Goal: Task Accomplishment & Management: Complete application form

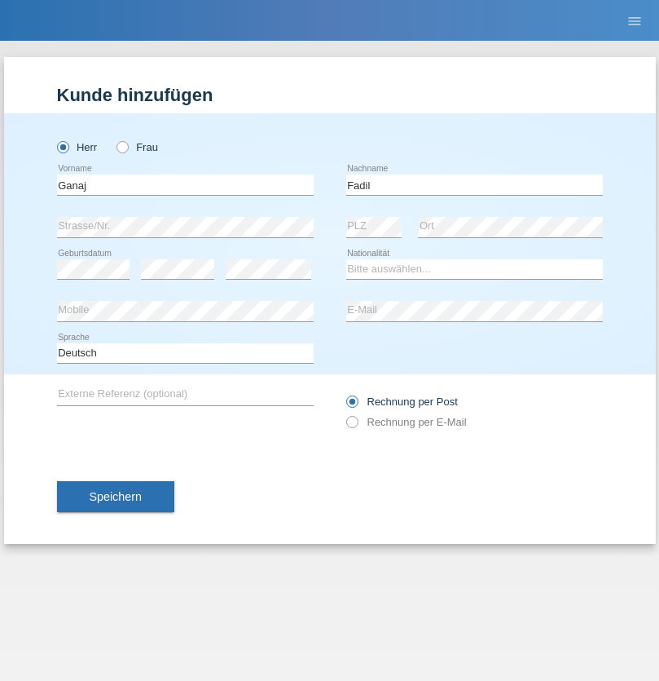
type input "Fadil"
select select "XK"
select select "C"
select select "10"
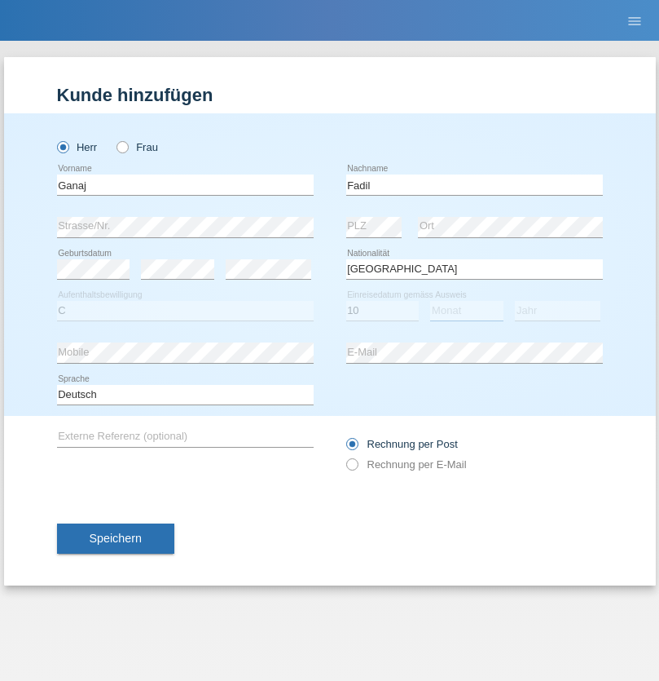
select select "08"
select select "2021"
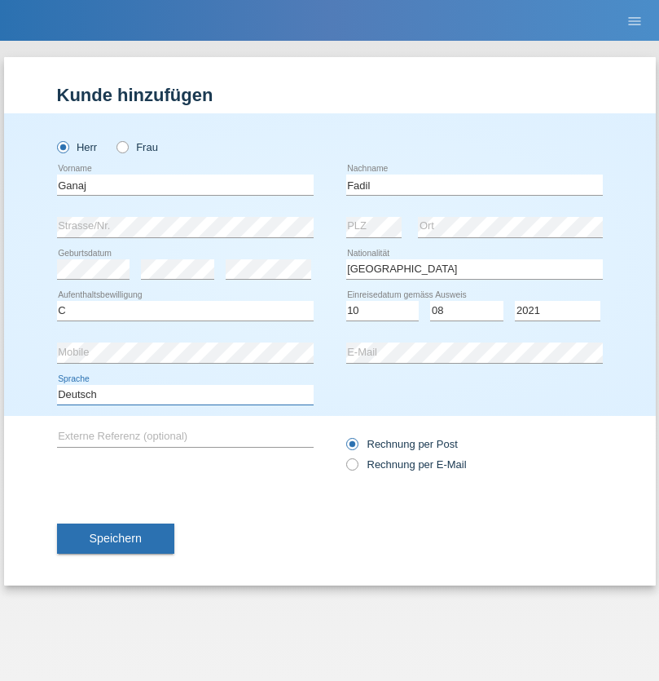
select select "en"
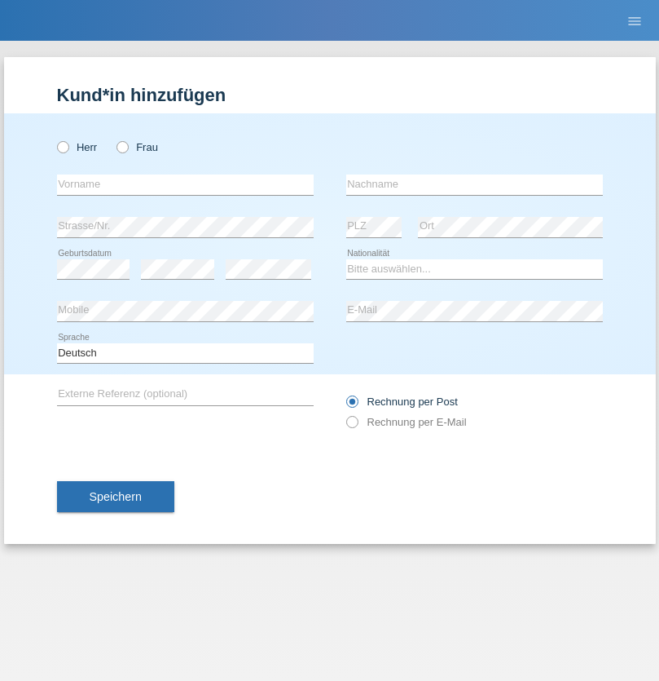
radio input "true"
click at [185, 184] on input "text" at bounding box center [185, 184] width 257 height 20
type input "Ibrahim"
click at [474, 184] on input "text" at bounding box center [474, 184] width 257 height 20
type input "Muja"
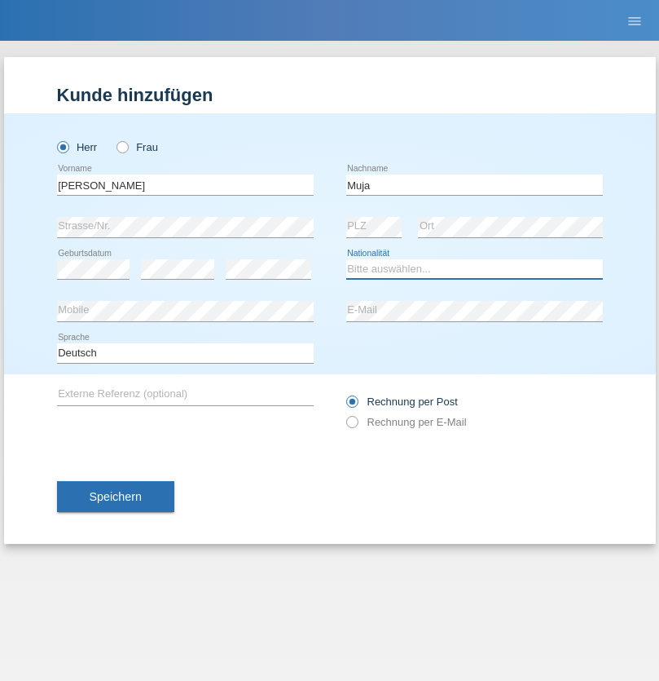
select select "XK"
select select "C"
select select "03"
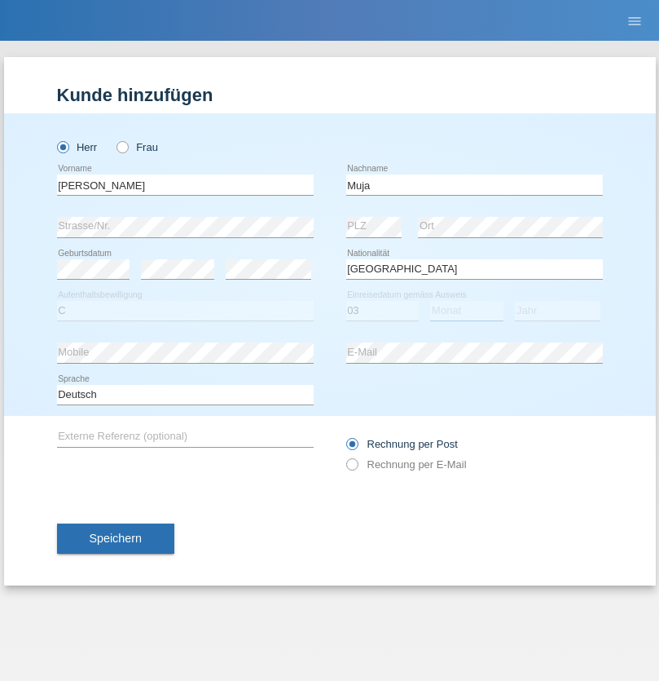
select select "07"
select select "2021"
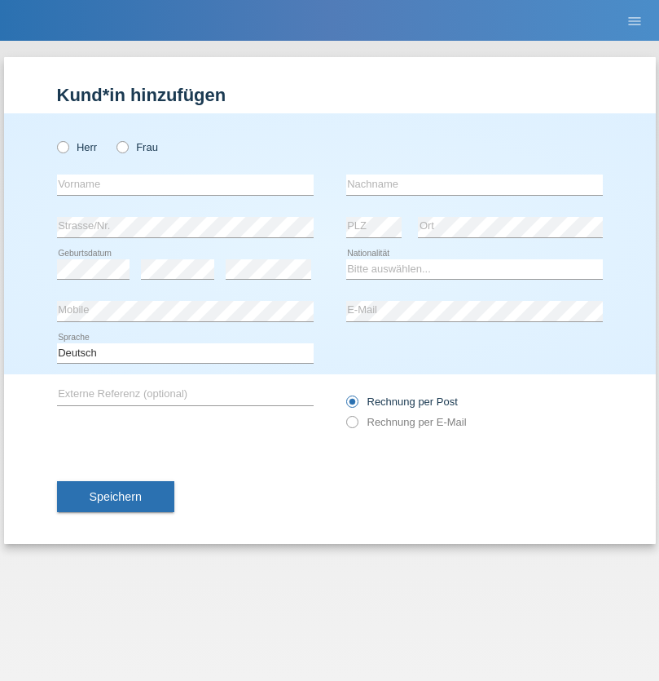
radio input "true"
click at [185, 184] on input "text" at bounding box center [185, 184] width 257 height 20
type input "Thomas"
click at [474, 184] on input "text" at bounding box center [474, 184] width 257 height 20
type input "Berger"
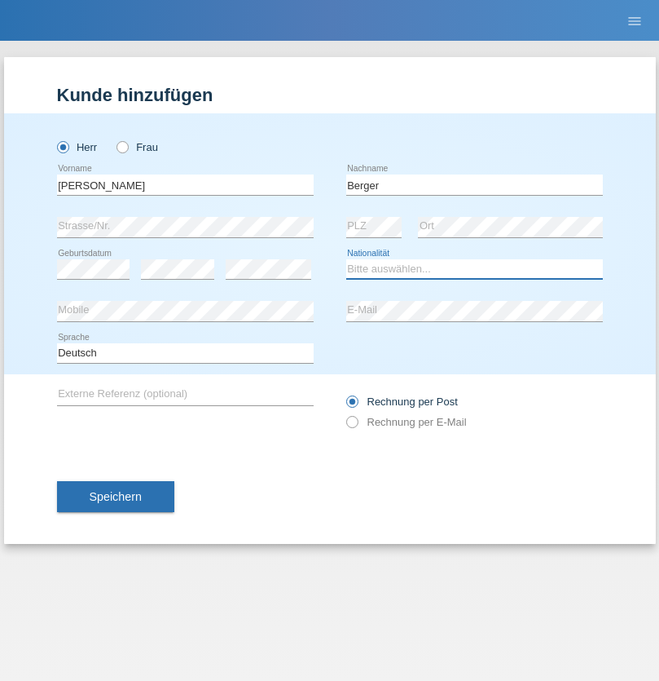
select select "CH"
radio input "true"
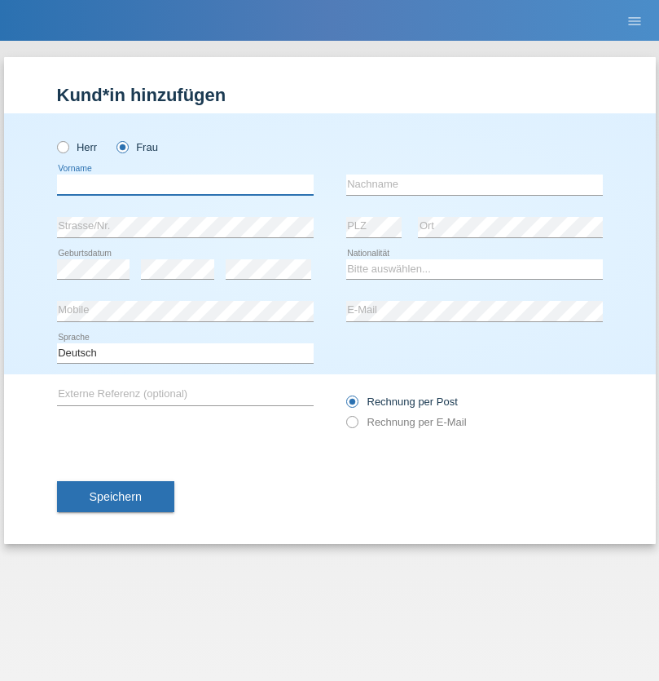
click at [185, 184] on input "text" at bounding box center [185, 184] width 257 height 20
type input "Teixeira da Silva Moço"
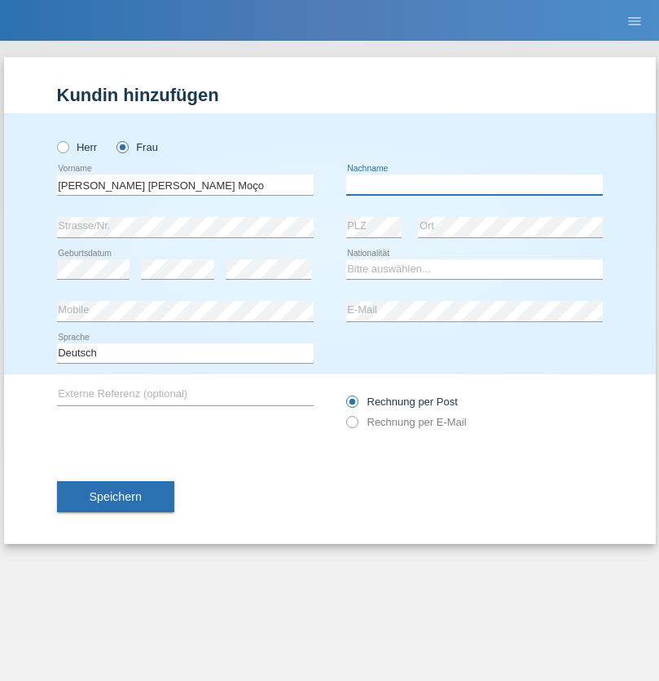
click at [474, 184] on input "text" at bounding box center [474, 184] width 257 height 20
type input "Paula"
select select "PT"
select select "C"
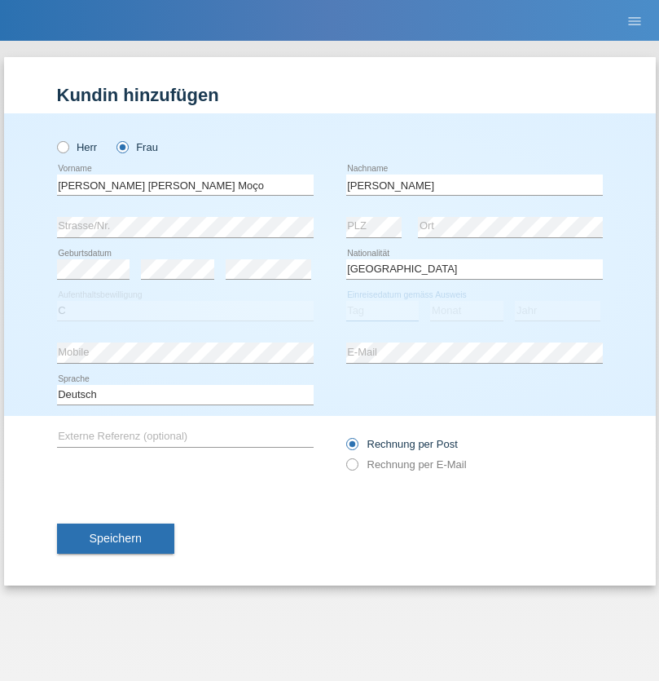
select select "28"
select select "03"
select select "2005"
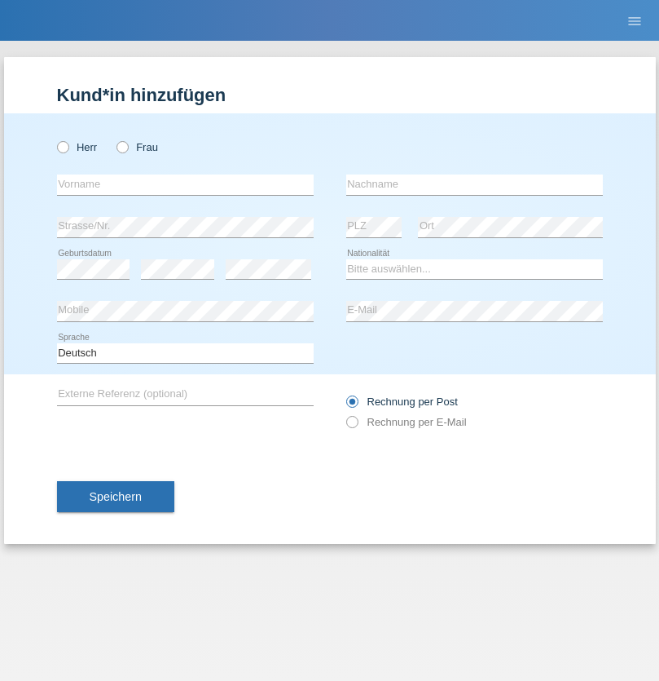
radio input "true"
click at [185, 184] on input "text" at bounding box center [185, 184] width 257 height 20
type input "Teklay"
click at [474, 184] on input "text" at bounding box center [474, 184] width 257 height 20
type input "Fiori"
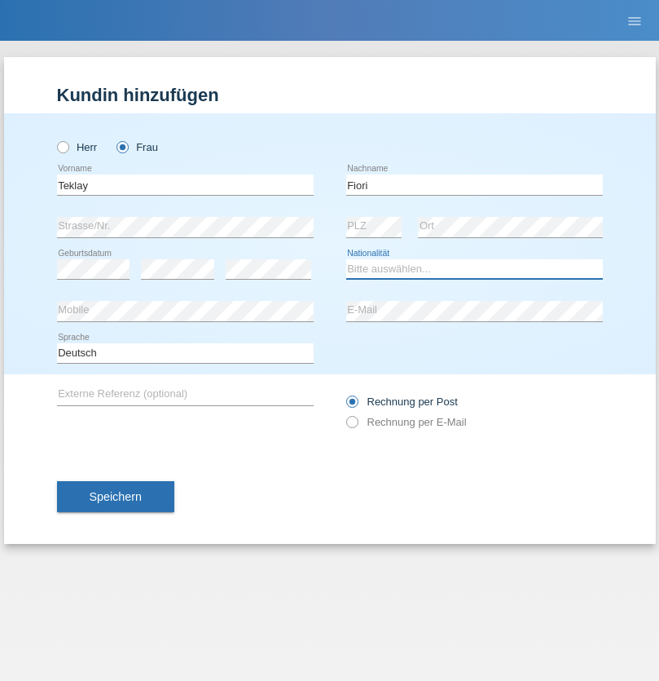
select select "ER"
select select "C"
select select "10"
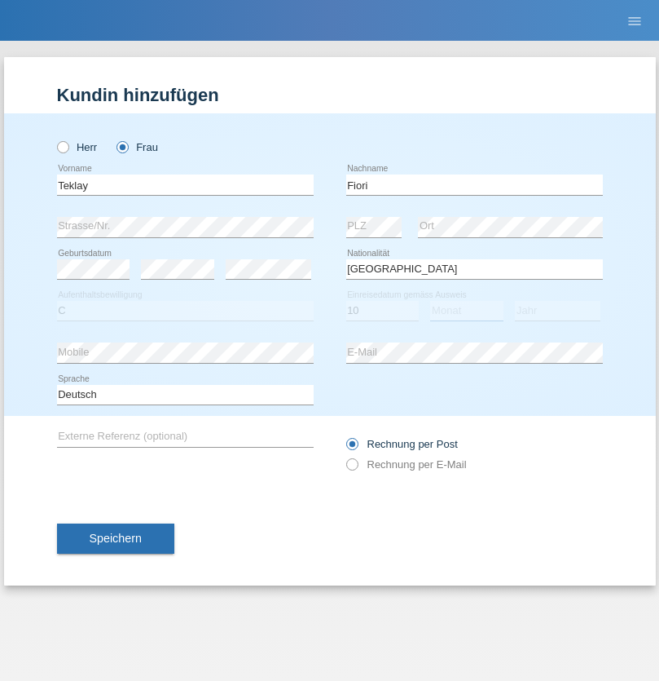
select select "08"
select select "2021"
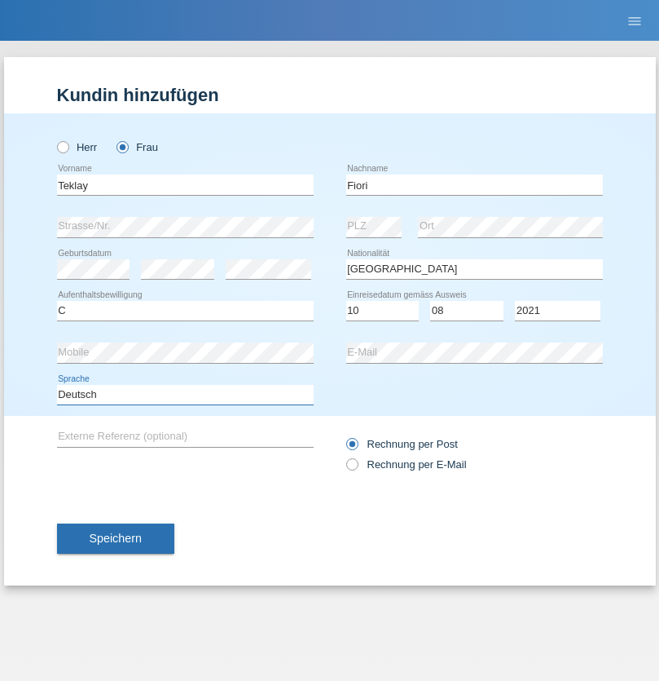
select select "en"
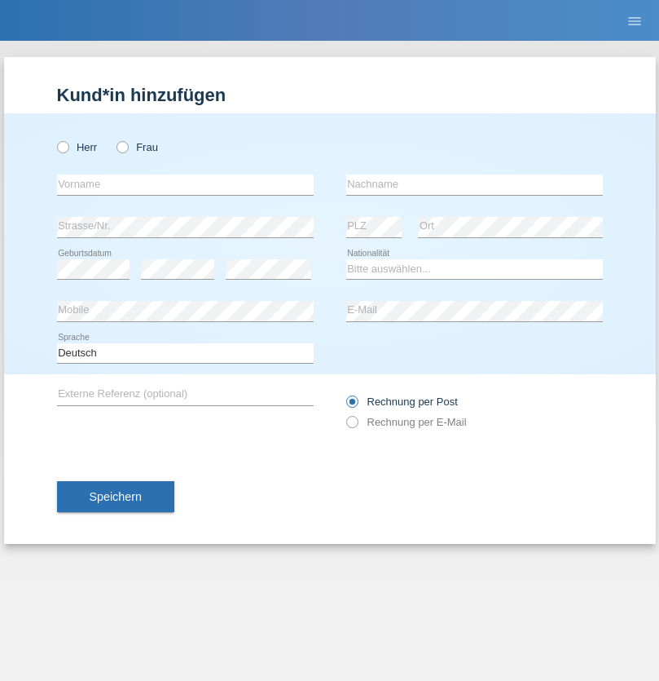
radio input "true"
click at [185, 184] on input "text" at bounding box center [185, 184] width 257 height 20
type input "Sadia"
click at [474, 184] on input "text" at bounding box center [474, 184] width 257 height 20
type input "Nejmaoui"
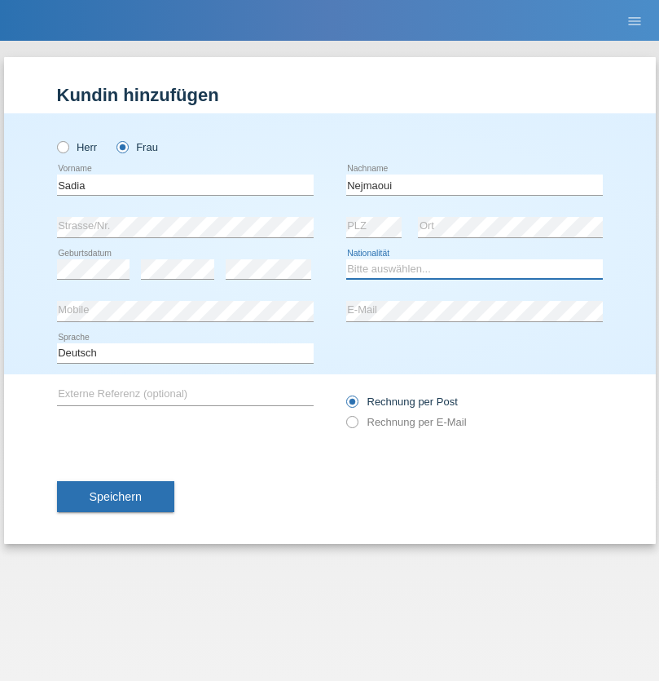
select select "MA"
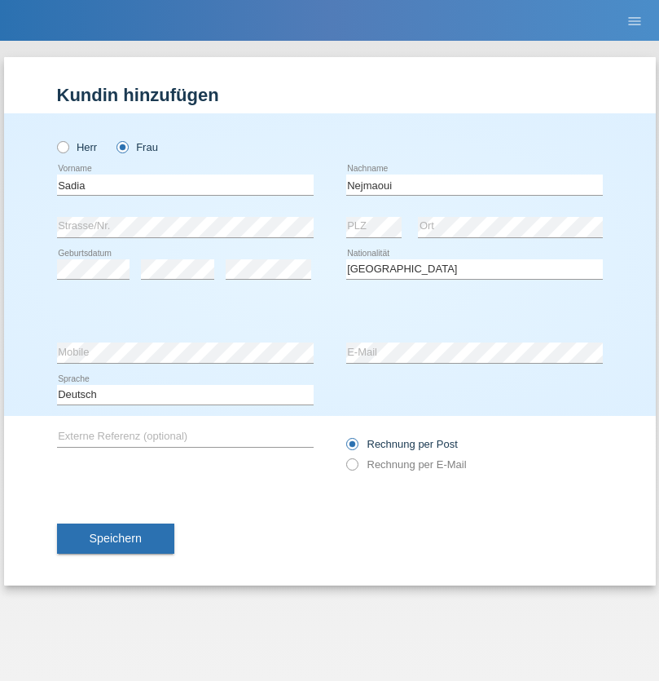
select select "C"
select select "01"
select select "06"
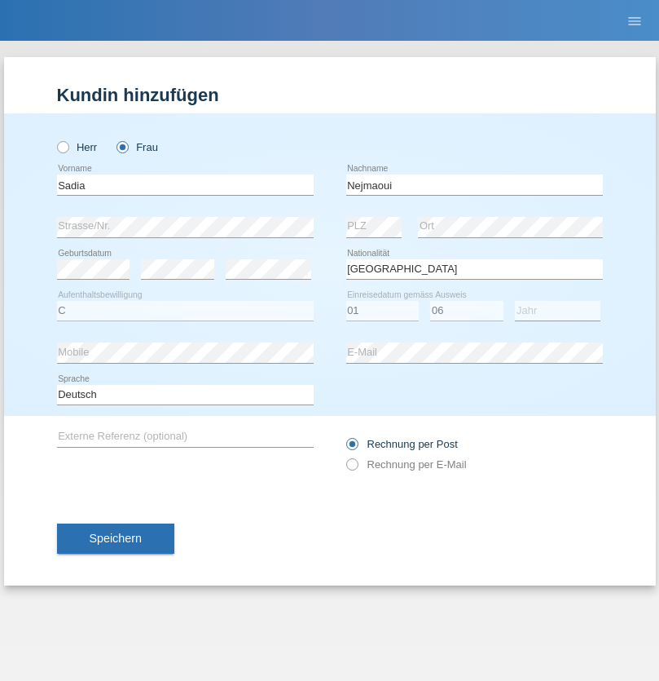
select select "1964"
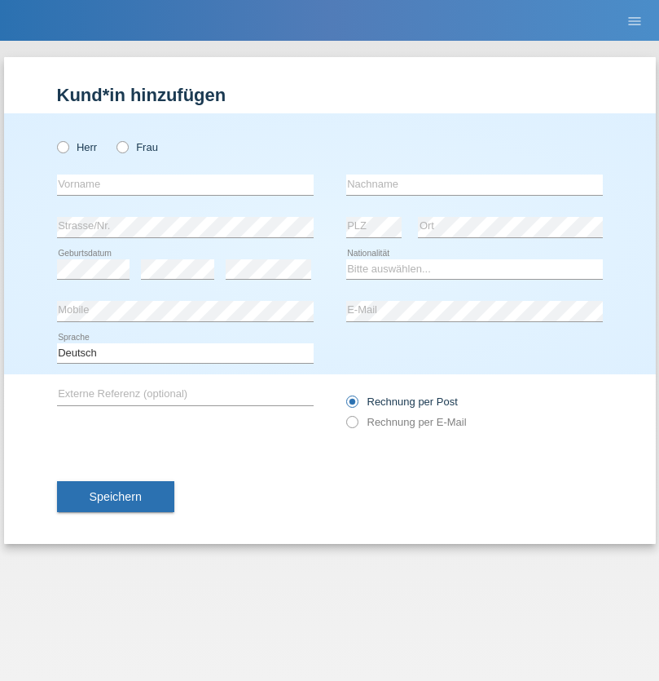
radio input "true"
click at [185, 184] on input "text" at bounding box center [185, 184] width 257 height 20
type input "[PERSON_NAME]"
click at [474, 184] on input "text" at bounding box center [474, 184] width 257 height 20
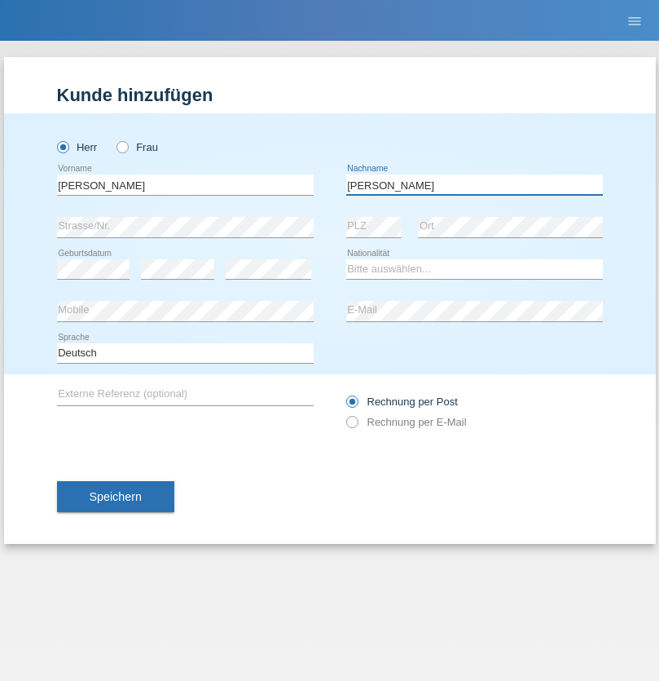
type input "[PERSON_NAME]"
select select "CH"
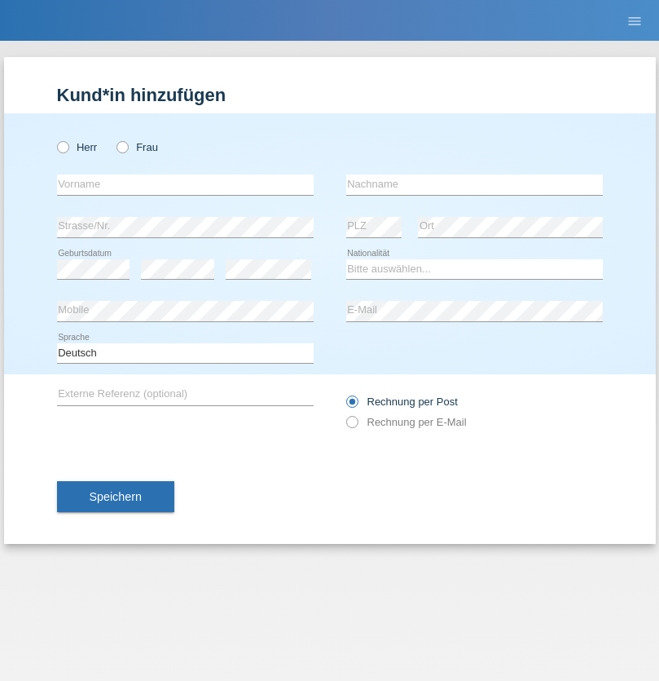
radio input "true"
click at [185, 184] on input "text" at bounding box center [185, 184] width 257 height 20
type input "Thivagaran"
click at [474, 184] on input "text" at bounding box center [474, 184] width 257 height 20
type input "Selvanayagam"
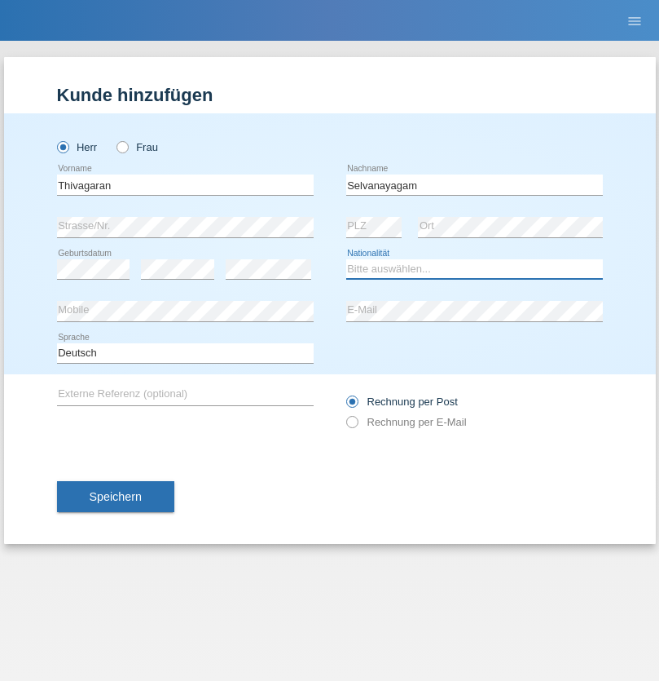
select select "LK"
select select "C"
select select "23"
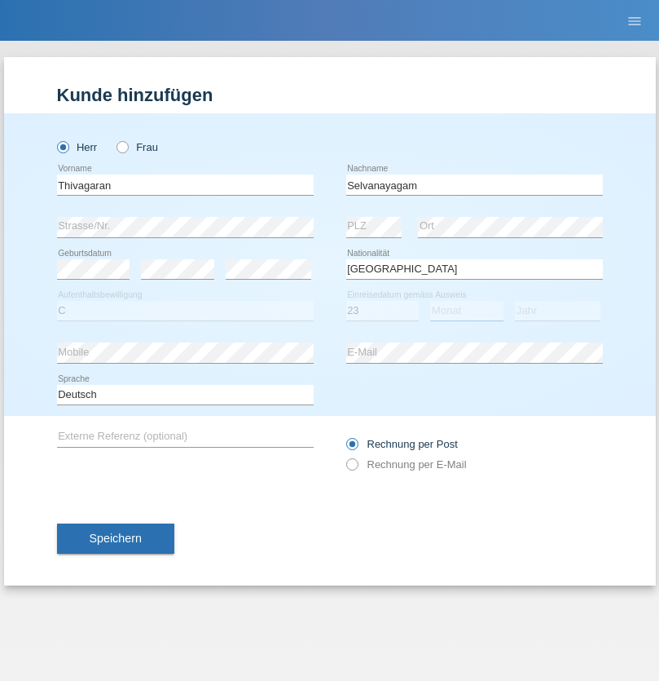
select select "03"
select select "2021"
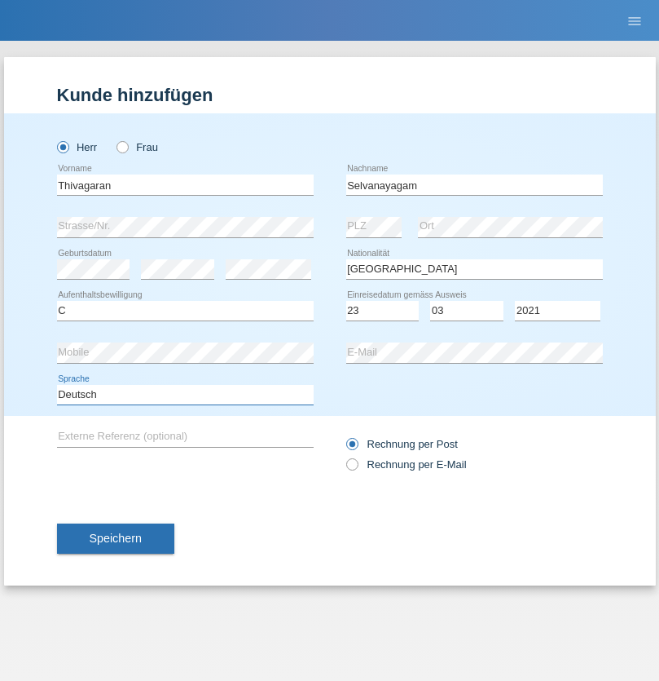
select select "en"
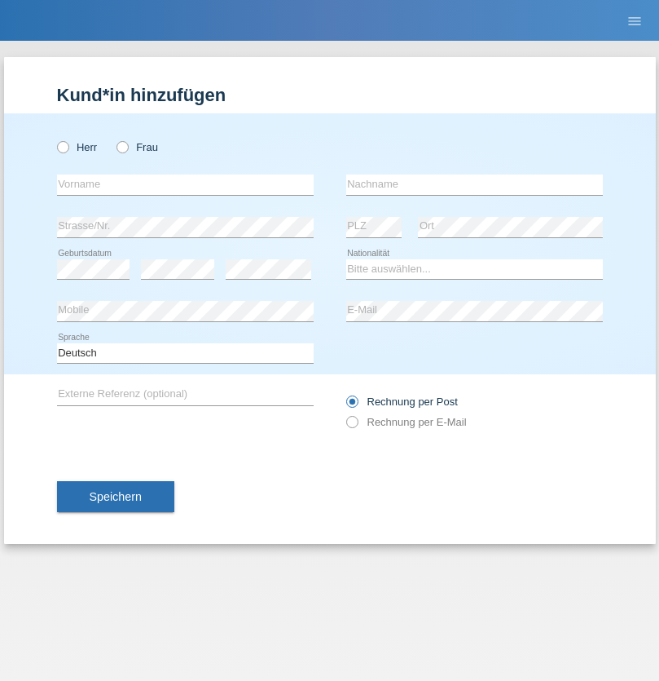
radio input "true"
click at [185, 184] on input "text" at bounding box center [185, 184] width 257 height 20
type input "[PERSON_NAME]"
click at [474, 184] on input "text" at bounding box center [474, 184] width 257 height 20
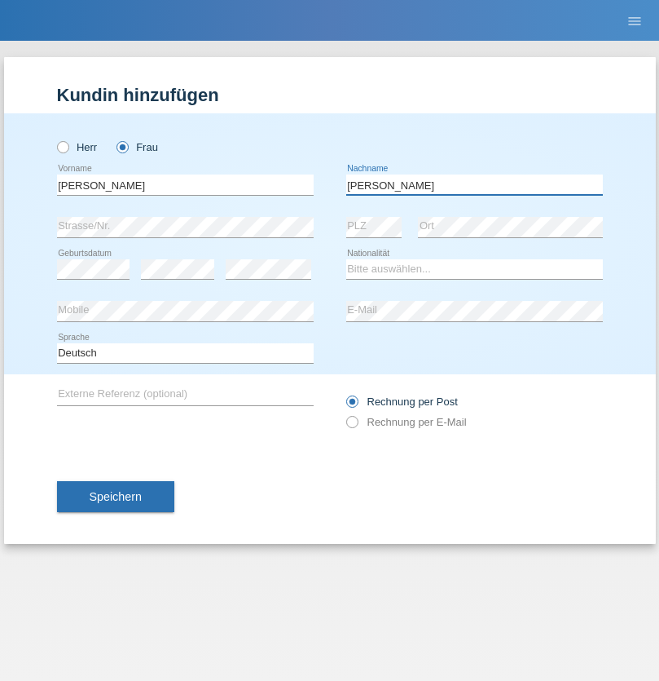
type input "Keller"
select select "CH"
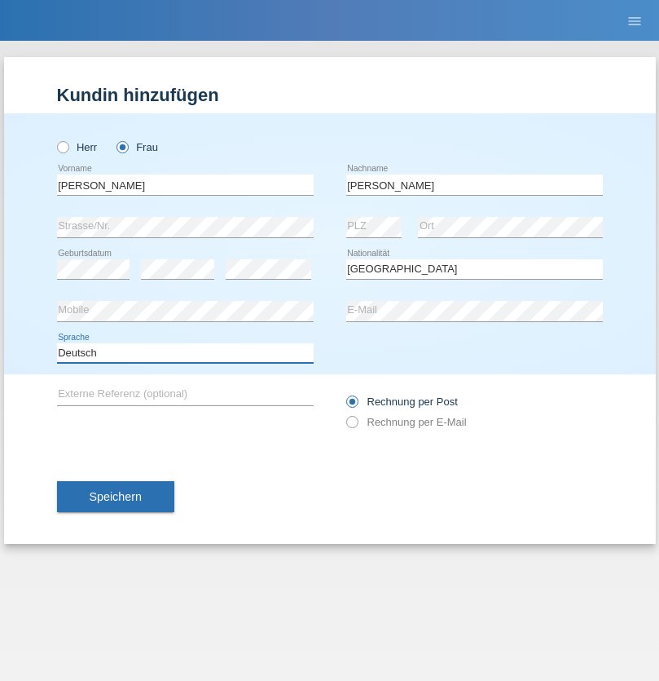
select select "en"
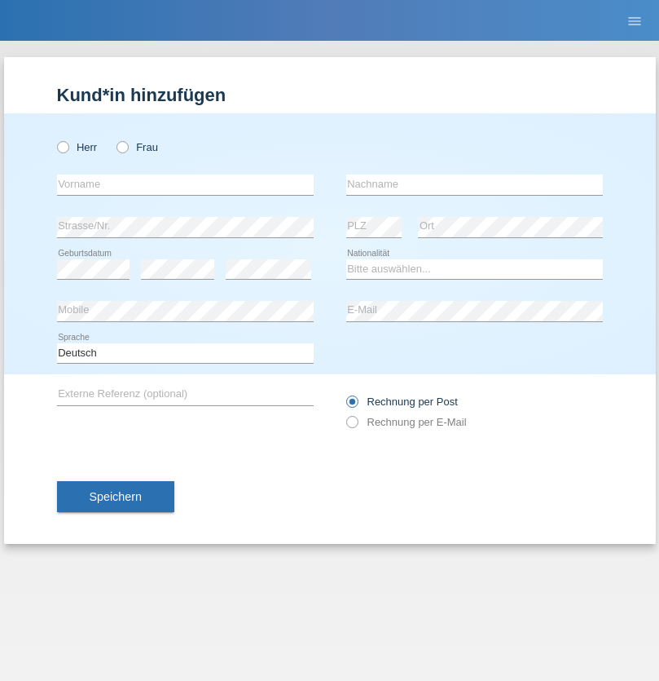
radio input "true"
click at [185, 184] on input "text" at bounding box center [185, 184] width 257 height 20
type input "Tymur"
click at [474, 184] on input "text" at bounding box center [474, 184] width 257 height 20
type input "Hunderchuk"
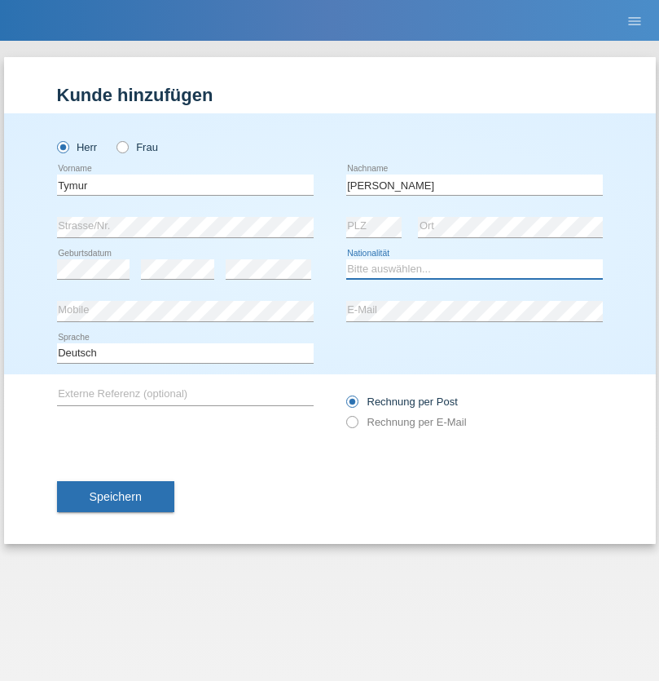
select select "UA"
select select "C"
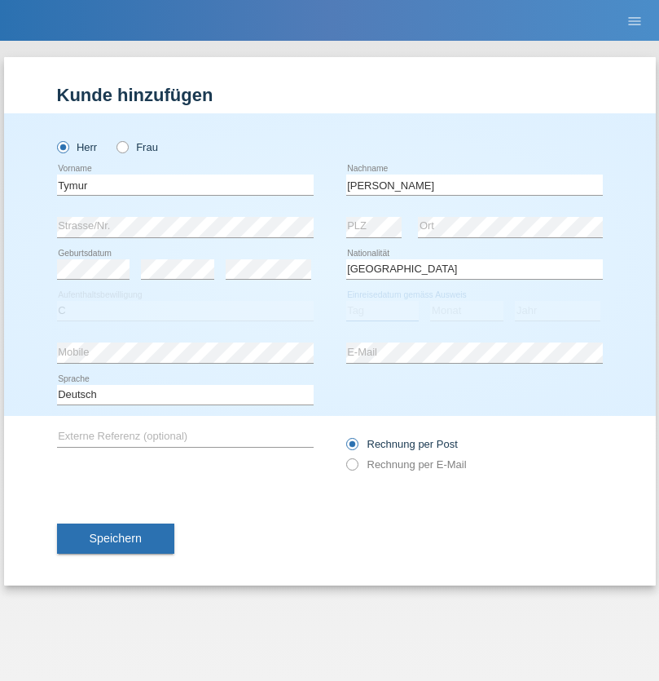
select select "20"
select select "08"
select select "2021"
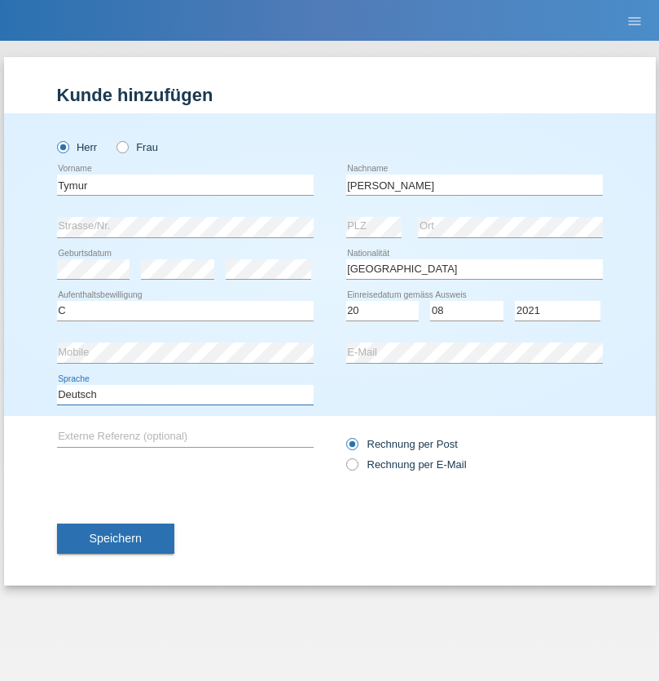
select select "en"
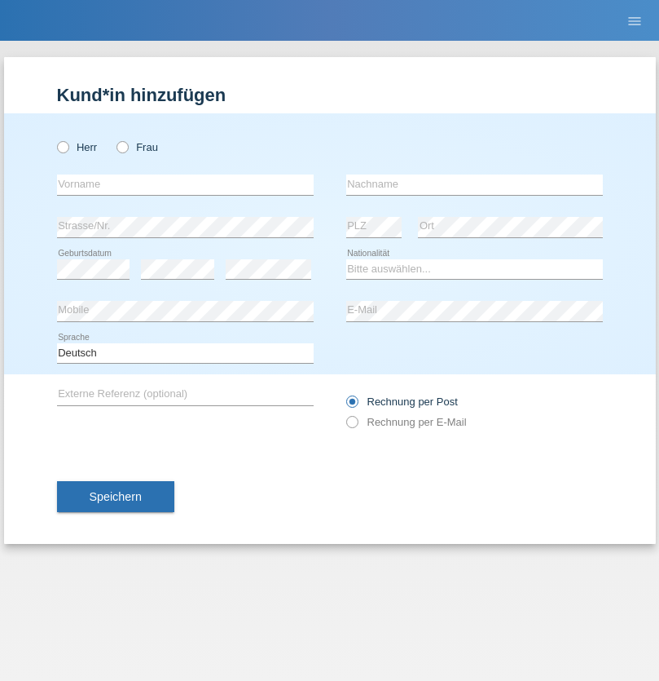
radio input "true"
click at [185, 184] on input "text" at bounding box center [185, 184] width 257 height 20
type input "Tymur"
click at [474, 184] on input "text" at bounding box center [474, 184] width 257 height 20
type input "Hunderchuj"
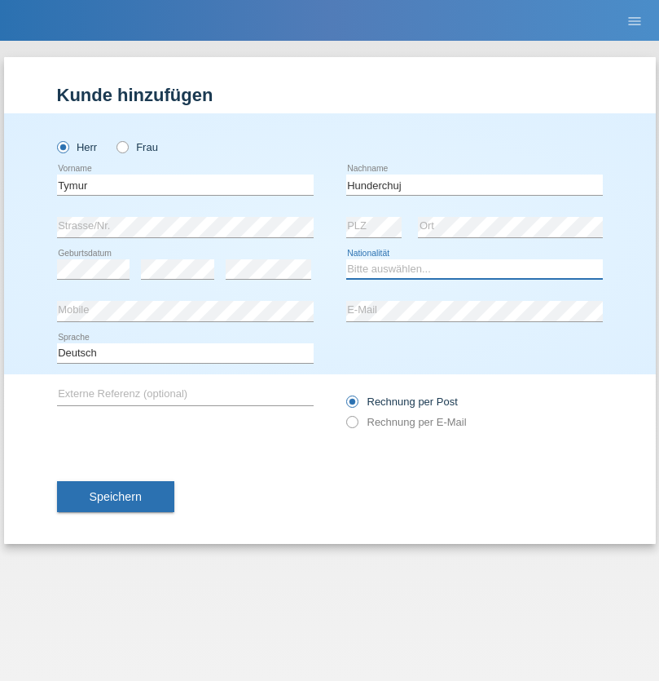
select select "UA"
select select "C"
select select "20"
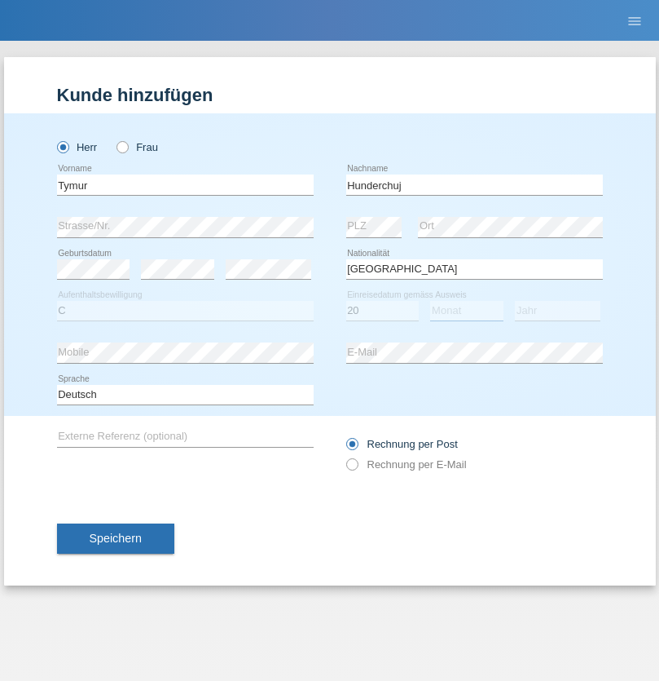
select select "08"
select select "2021"
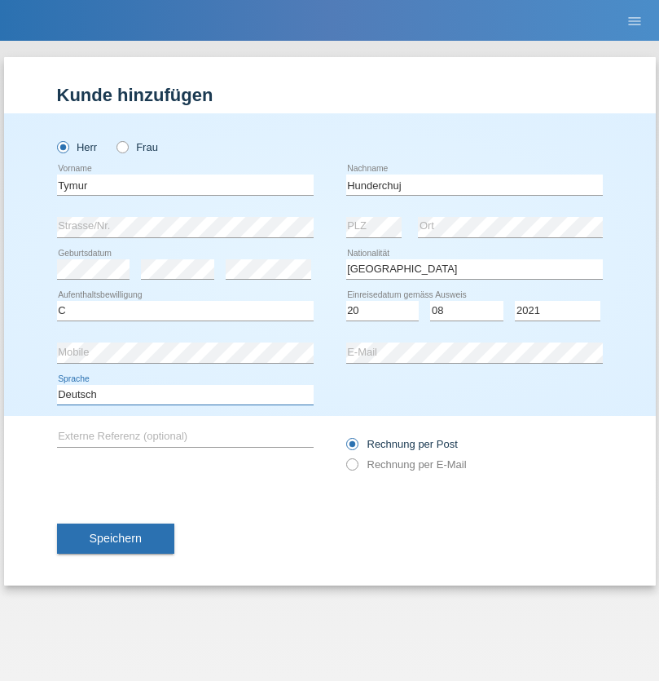
select select "en"
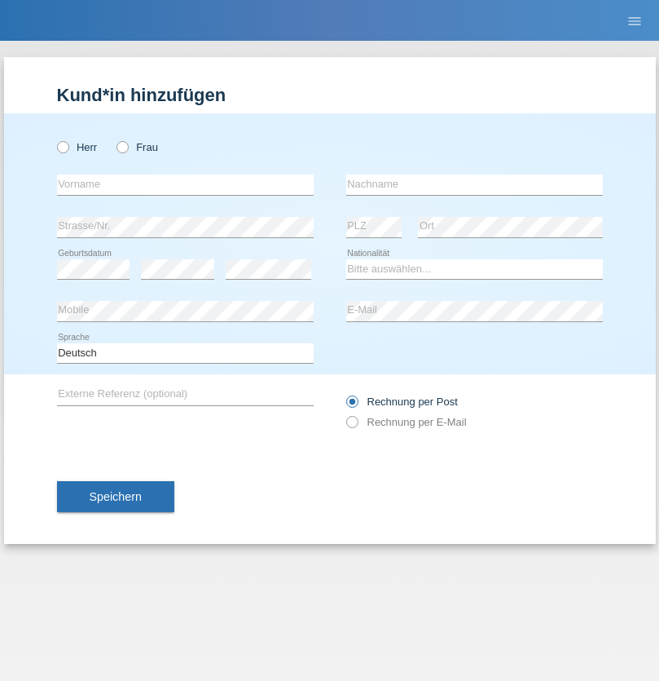
radio input "true"
click at [185, 184] on input "text" at bounding box center [185, 184] width 257 height 20
type input "[PERSON_NAME]"
click at [474, 184] on input "text" at bounding box center [474, 184] width 257 height 20
type input "Tropp"
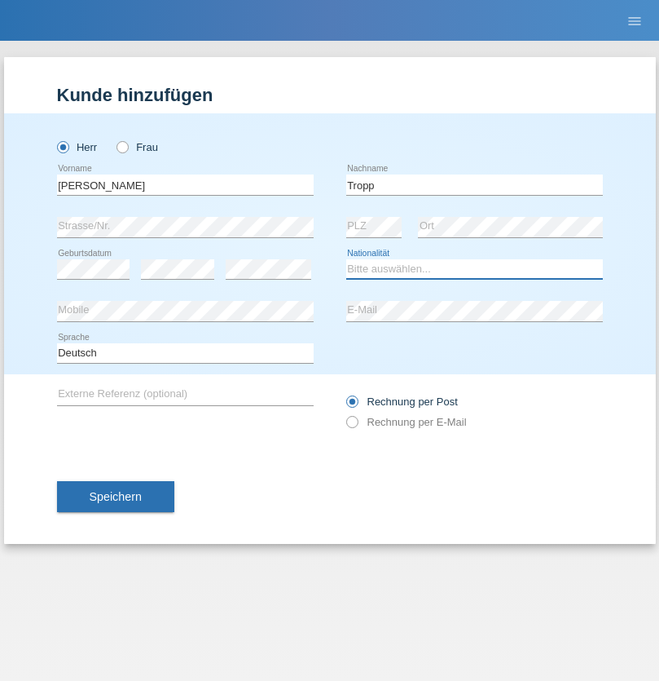
select select "SK"
select select "C"
select select "10"
select select "08"
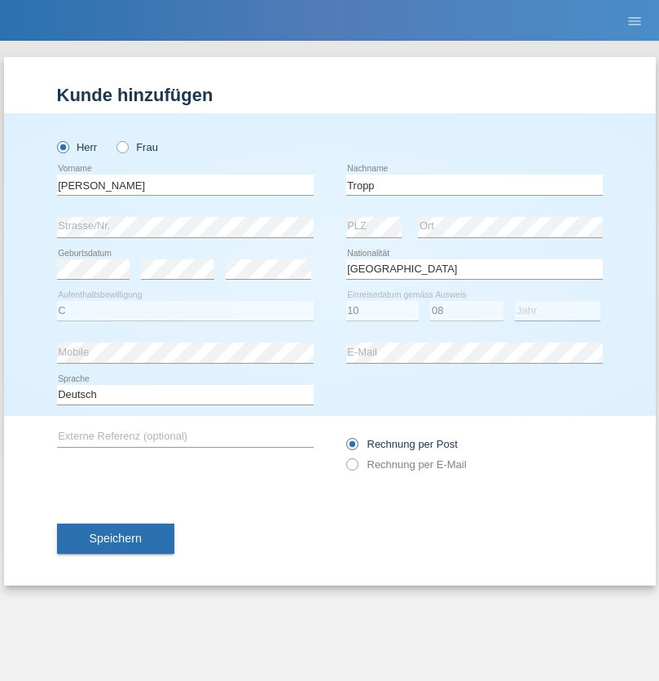
select select "2021"
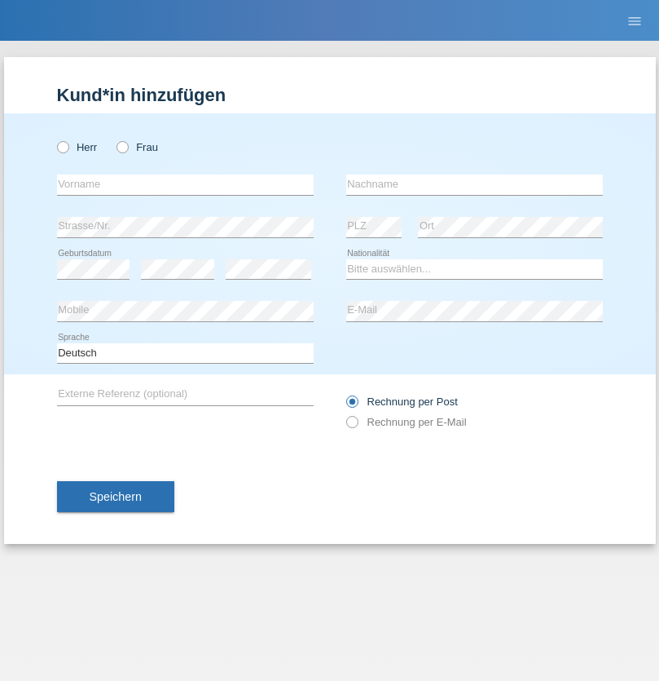
radio input "true"
click at [185, 184] on input "text" at bounding box center [185, 184] width 257 height 20
type input "[PERSON_NAME]"
click at [474, 184] on input "text" at bounding box center [474, 184] width 257 height 20
type input "Ringle"
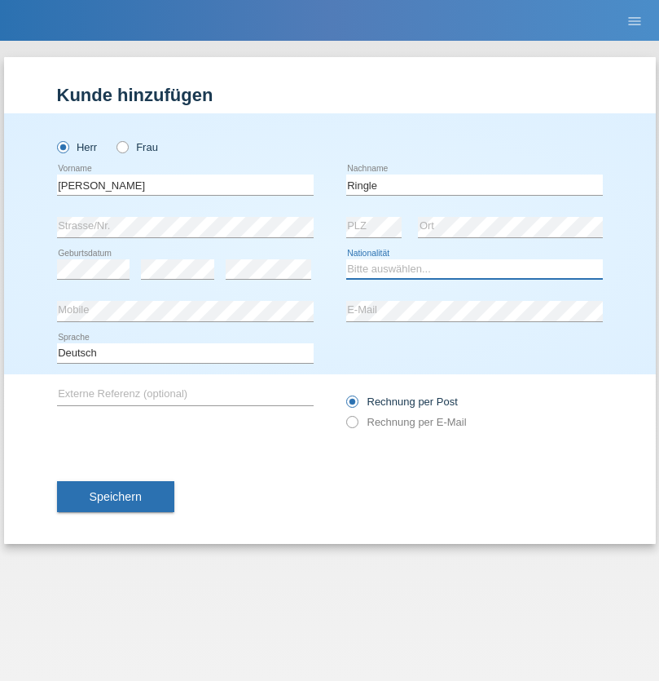
select select "DE"
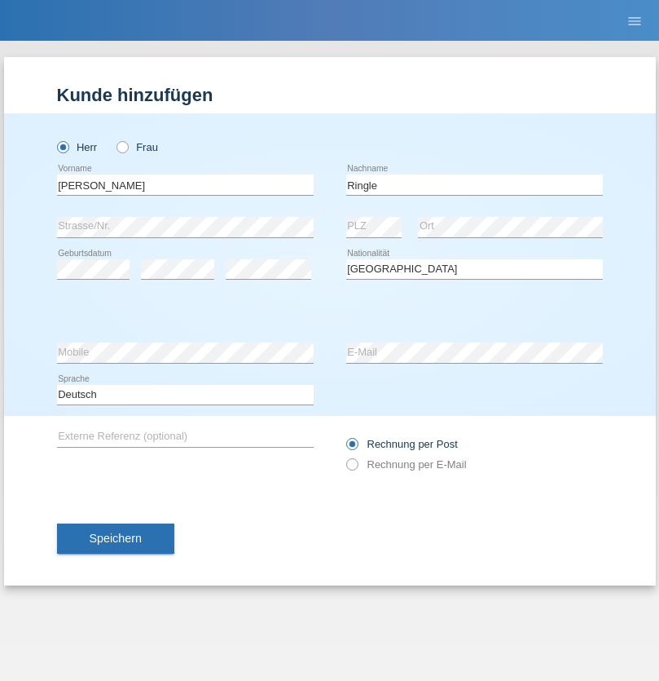
select select "C"
select select "06"
select select "01"
select select "2021"
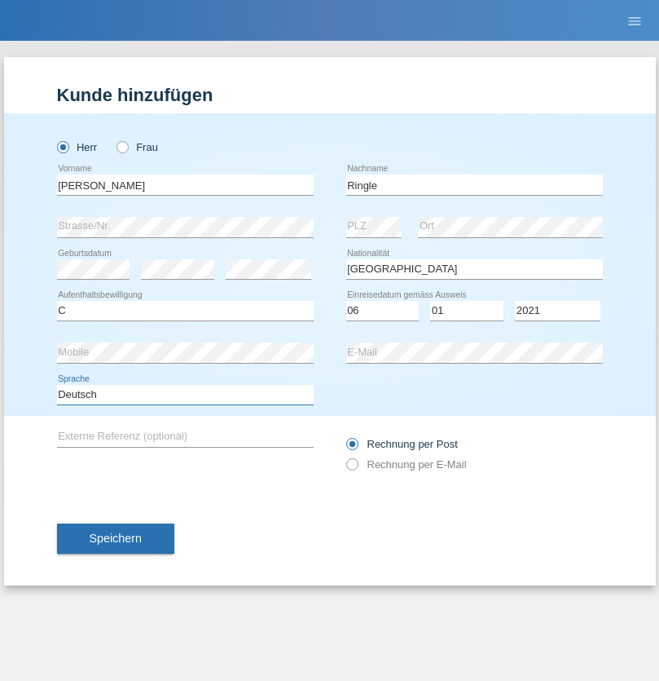
select select "en"
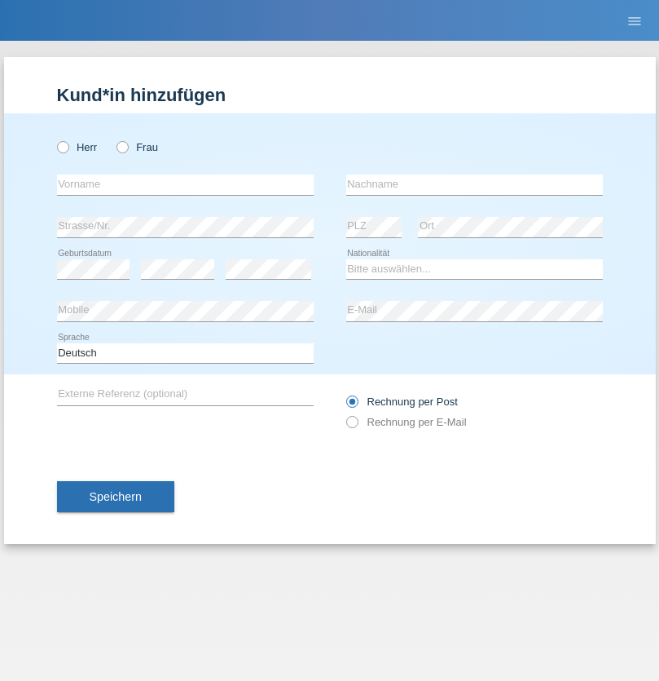
radio input "true"
click at [185, 184] on input "text" at bounding box center [185, 184] width 257 height 20
type input "Junior"
click at [474, 184] on input "text" at bounding box center [474, 184] width 257 height 20
type input "Mauricio"
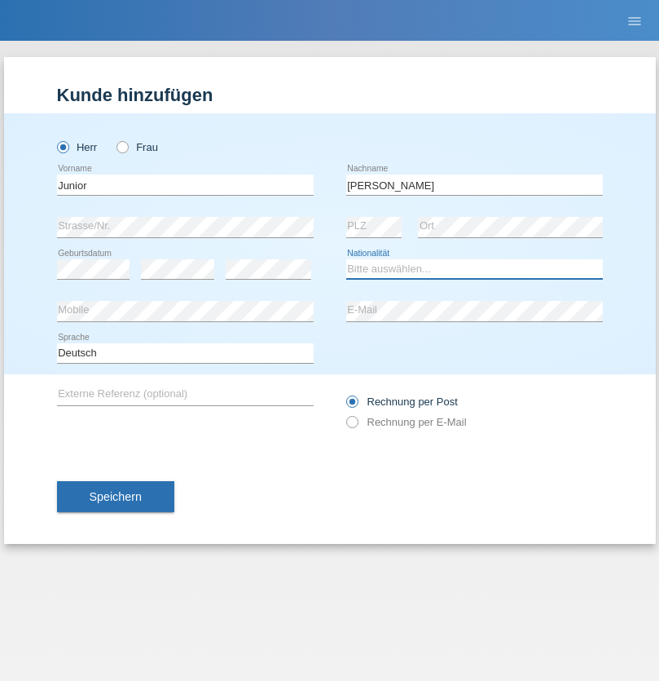
select select "CH"
radio input "true"
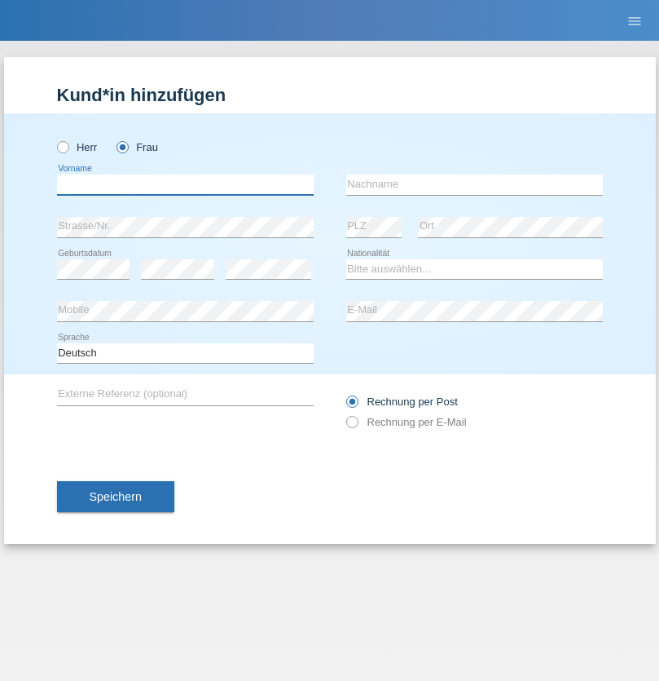
click at [185, 184] on input "text" at bounding box center [185, 184] width 257 height 20
type input "[PERSON_NAME]"
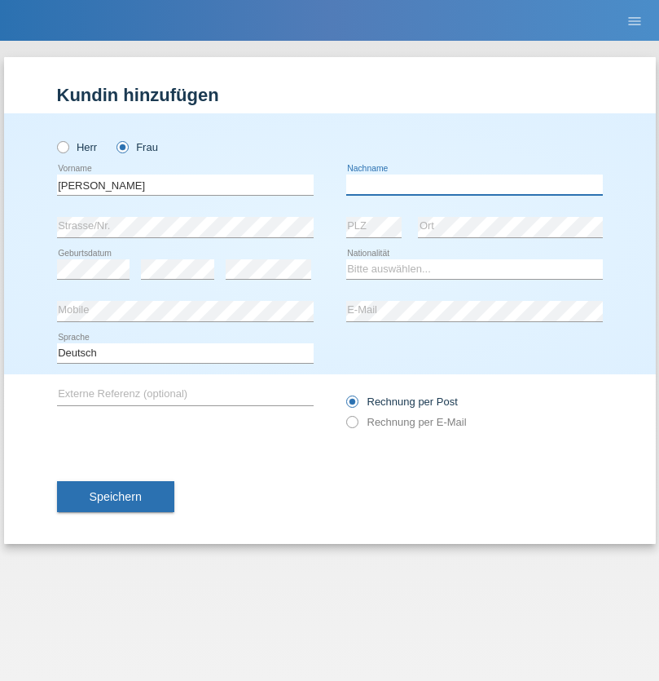
click at [474, 184] on input "text" at bounding box center [474, 184] width 257 height 20
type input "Knusel Campillo"
select select "CH"
radio input "true"
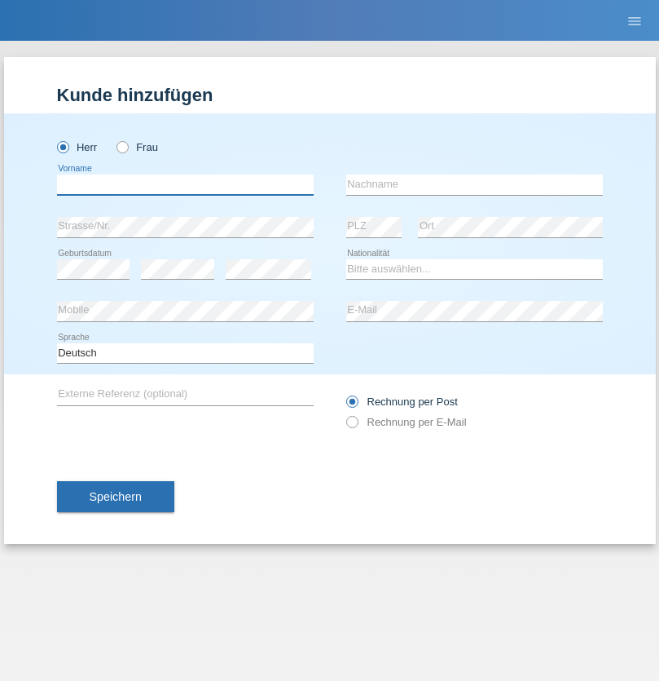
click at [185, 184] on input "text" at bounding box center [185, 184] width 257 height 20
type input "Beqiri"
click at [474, 184] on input "text" at bounding box center [474, 184] width 257 height 20
type input "Shpresa"
select select "XK"
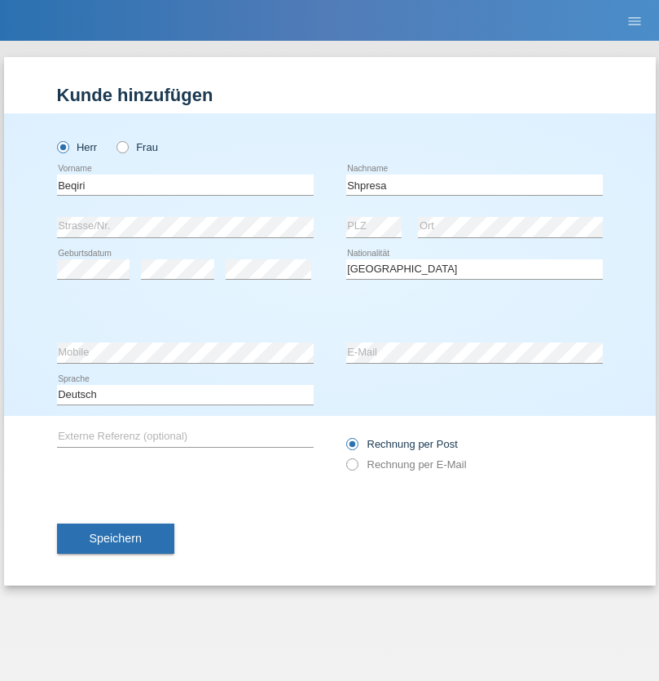
select select "C"
select select "08"
select select "02"
select select "1979"
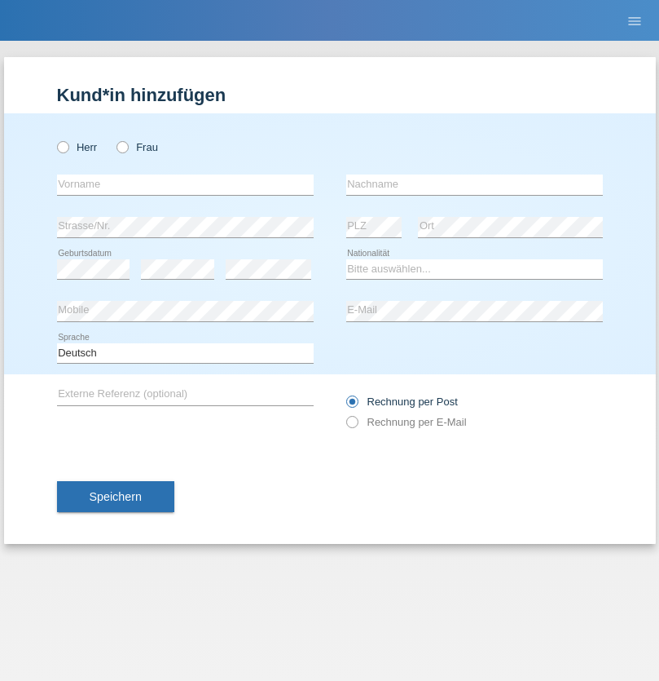
radio input "true"
click at [185, 184] on input "text" at bounding box center [185, 184] width 257 height 20
type input "[PERSON_NAME]"
click at [474, 184] on input "text" at bounding box center [474, 184] width 257 height 20
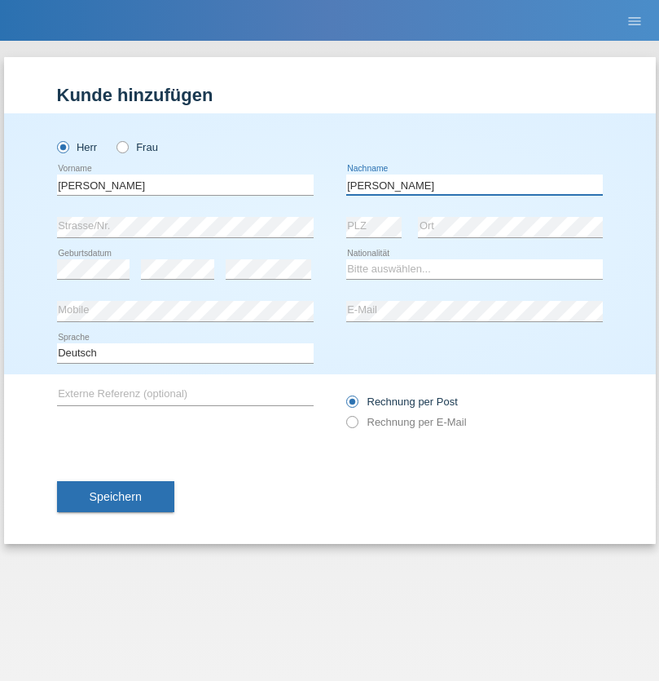
type input "[PERSON_NAME]"
select select "CH"
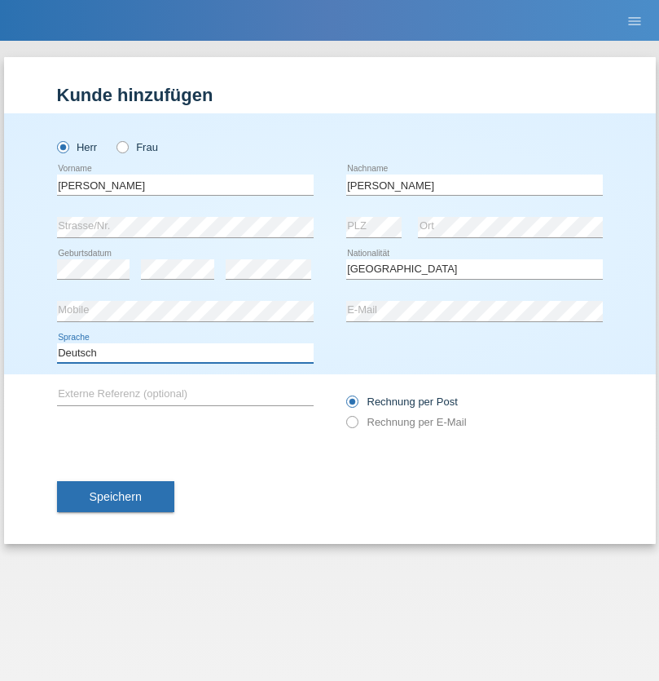
select select "en"
